Goal: Complete application form

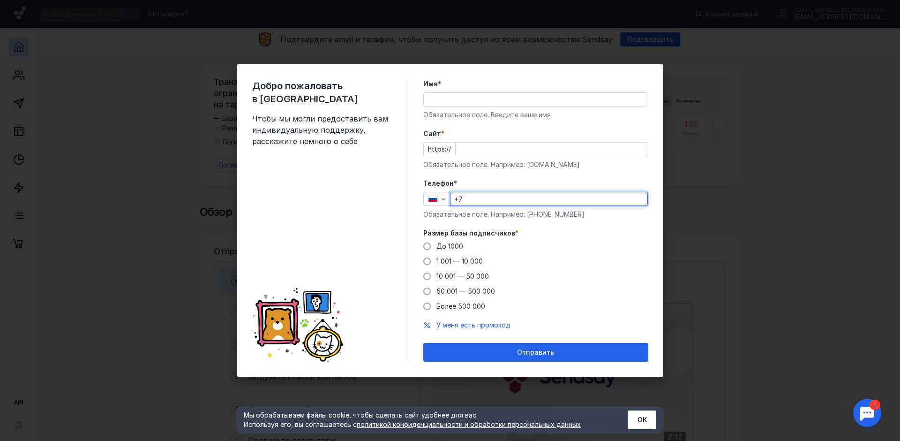
click at [472, 199] on input "+7" at bounding box center [549, 198] width 197 height 13
type input "[PHONE_NUMBER]"
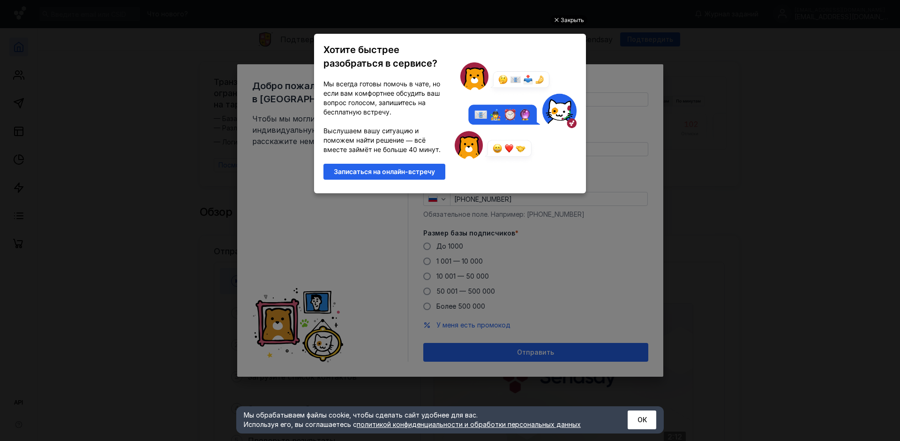
click at [562, 18] on div "Закрыть" at bounding box center [572, 20] width 23 height 10
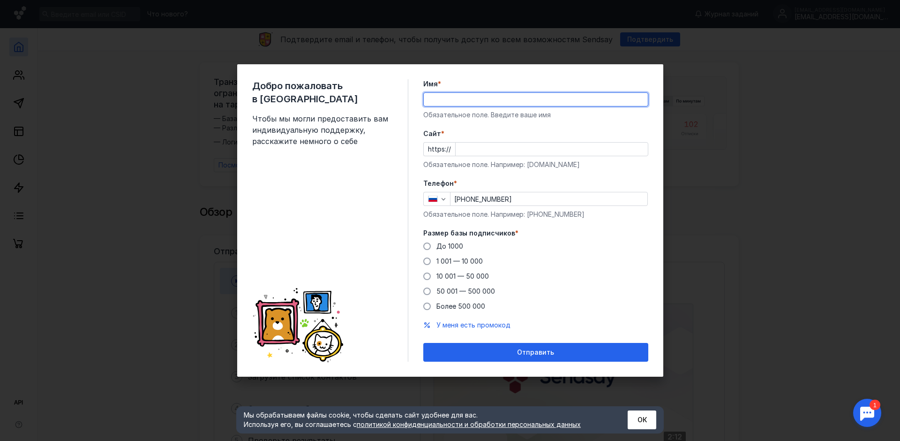
click at [453, 100] on input "Имя *" at bounding box center [536, 99] width 224 height 13
click at [449, 103] on input "Имя *" at bounding box center [536, 99] width 224 height 13
click at [449, 102] on input "Имя *" at bounding box center [536, 99] width 224 height 13
click at [434, 99] on input "[PERSON_NAME]" at bounding box center [536, 99] width 224 height 13
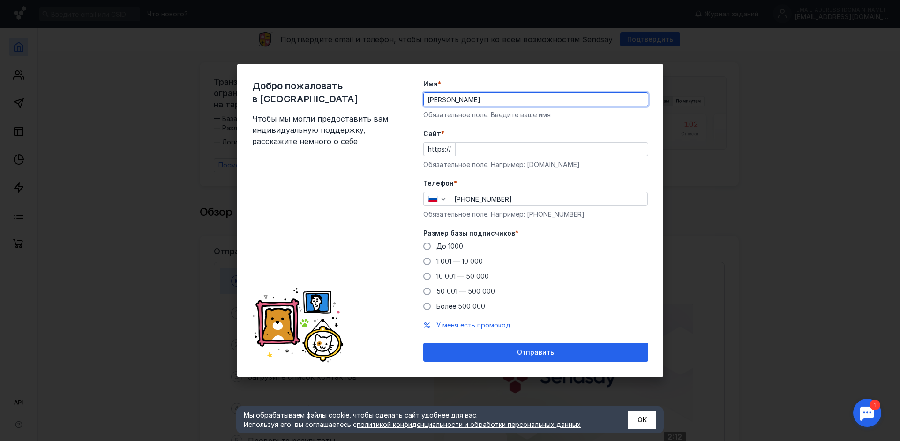
click at [467, 102] on input "[PERSON_NAME]" at bounding box center [536, 99] width 224 height 13
type input "[PERSON_NAME]"
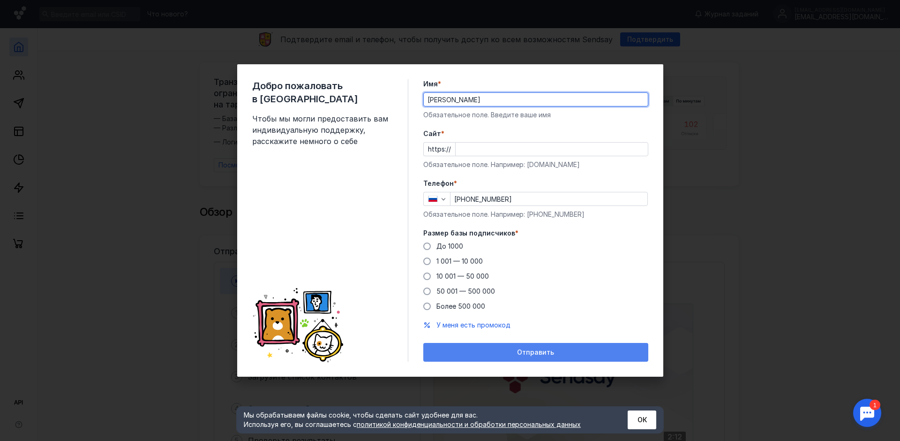
click at [536, 352] on span "Отправить" at bounding box center [535, 352] width 37 height 8
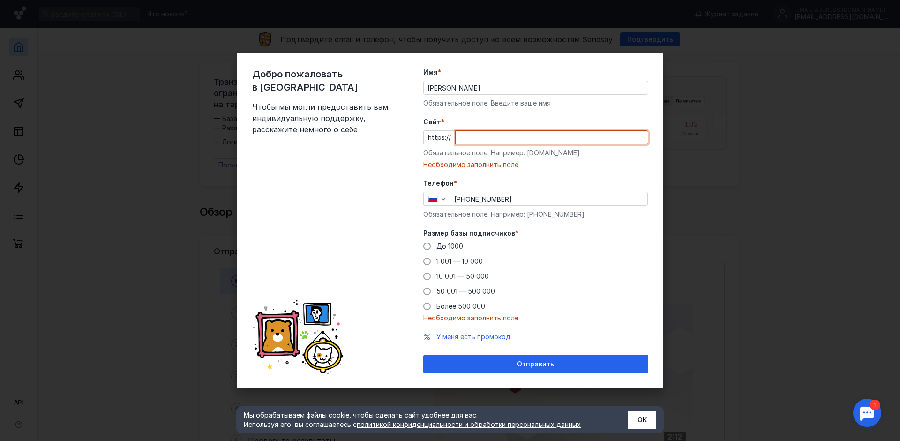
paste input "[DOMAIN_NAME][URL]"
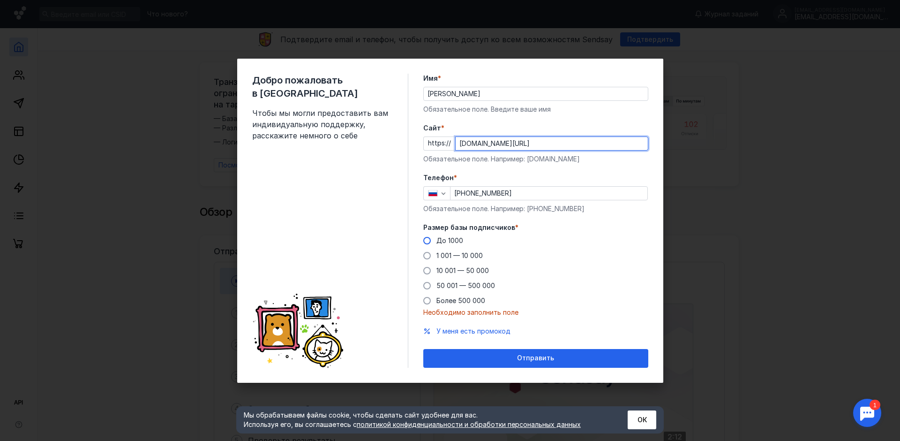
type input "[DOMAIN_NAME][URL]"
click at [428, 241] on span at bounding box center [427, 241] width 8 height 8
click at [0, 0] on input "До 1000" at bounding box center [0, 0] width 0 height 0
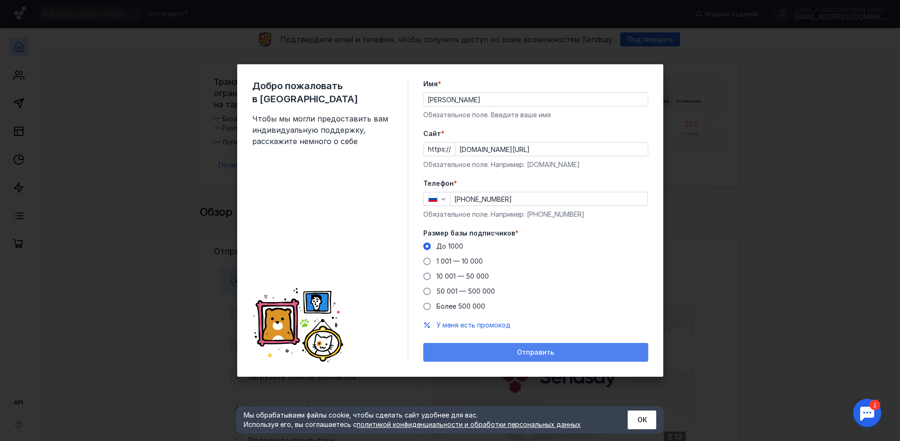
click at [533, 353] on span "Отправить" at bounding box center [535, 352] width 37 height 8
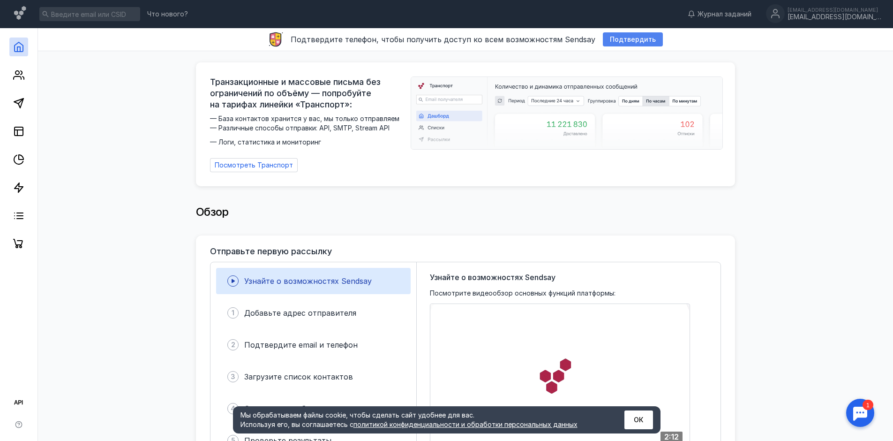
click at [623, 40] on span "Подтвердить" at bounding box center [633, 40] width 46 height 8
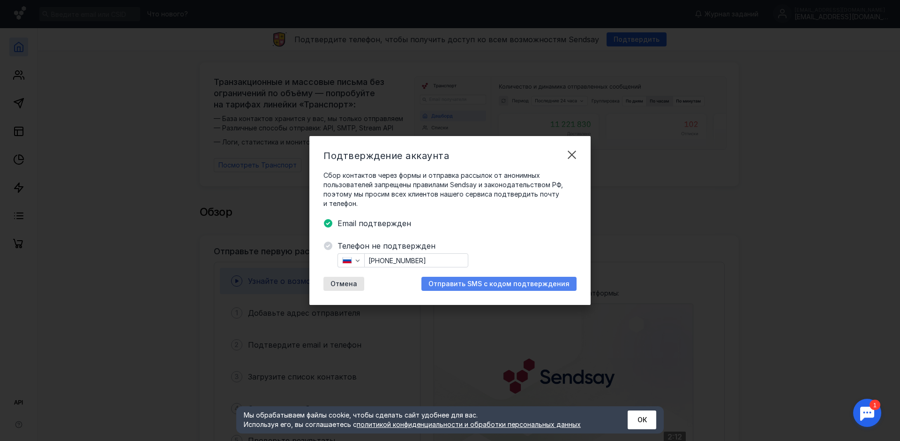
click at [504, 284] on span "Отправить SMS с кодом подтверждения" at bounding box center [498, 284] width 141 height 8
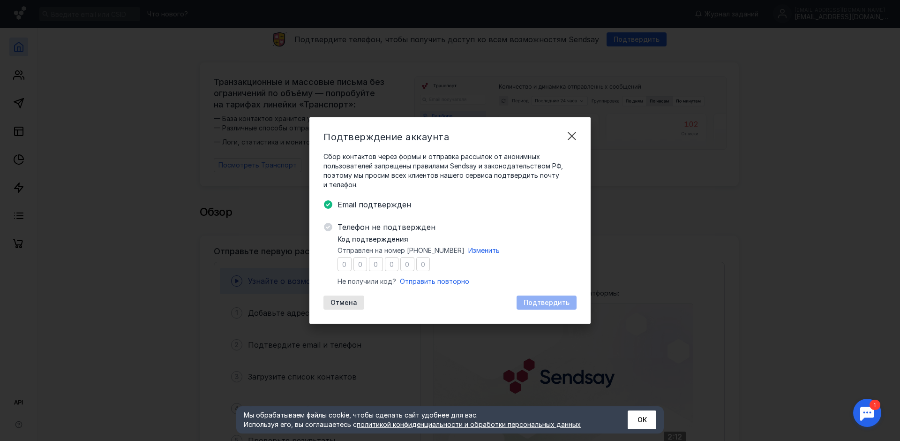
type input "6"
type input "1"
type input "2"
type input "4"
type input "7"
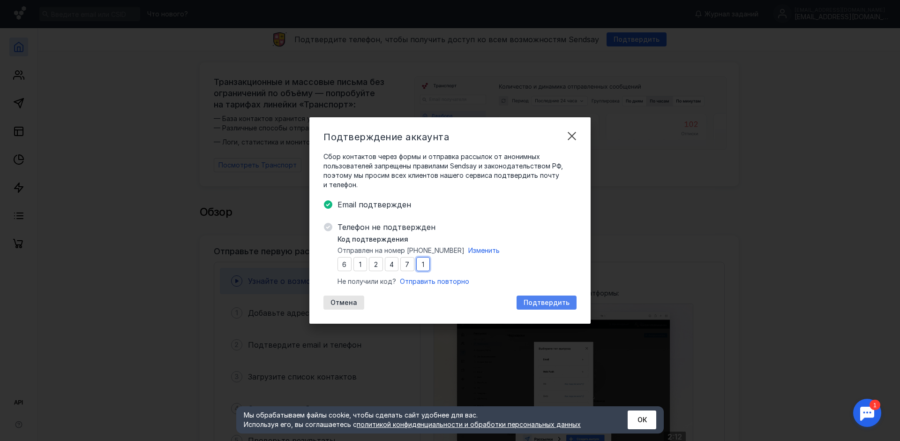
type input "1"
click at [554, 303] on span "Подтвердить" at bounding box center [547, 303] width 46 height 8
